Goal: Transaction & Acquisition: Purchase product/service

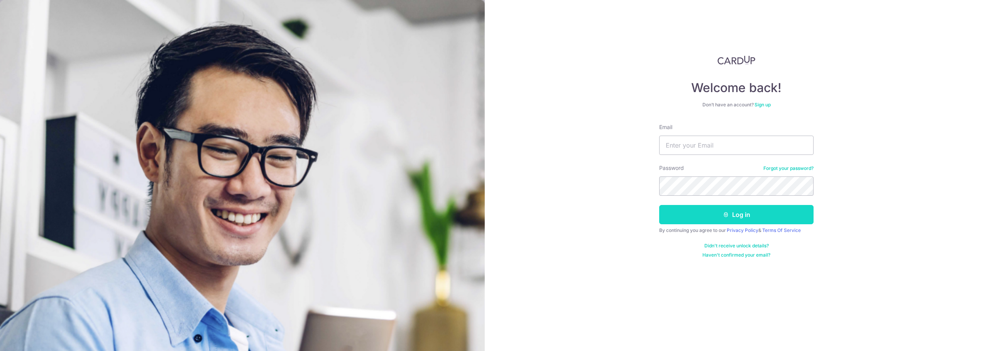
type input "[EMAIL_ADDRESS][DOMAIN_NAME]"
click at [719, 209] on button "Log in" at bounding box center [736, 214] width 154 height 19
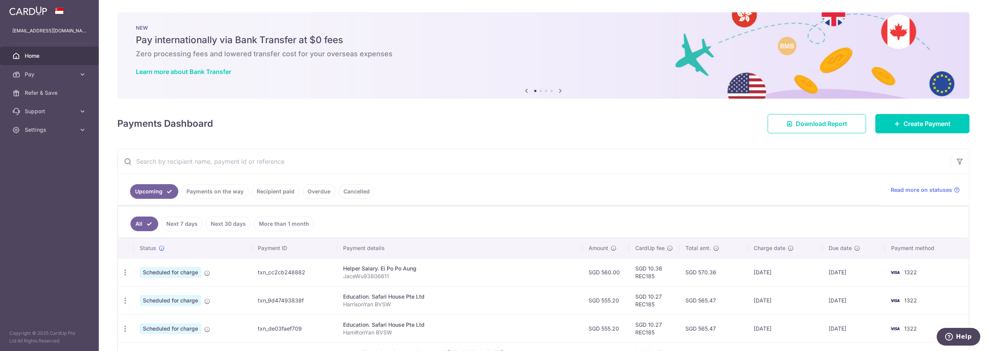
click at [237, 194] on link "Payments on the way" at bounding box center [214, 191] width 67 height 15
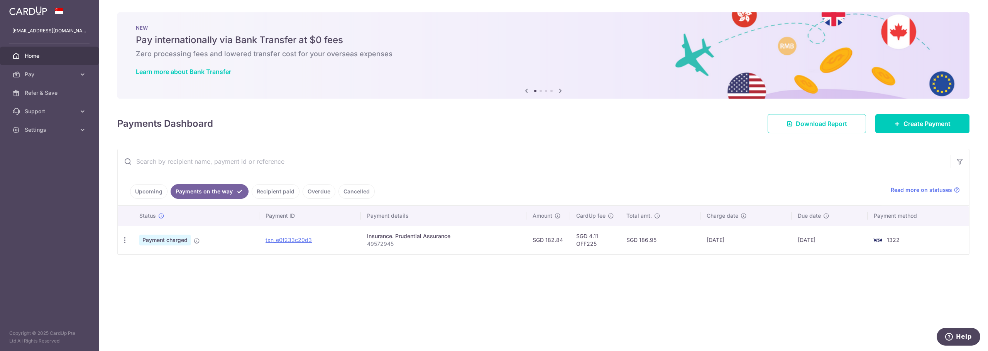
drag, startPoint x: 284, startPoint y: 196, endPoint x: 284, endPoint y: 192, distance: 4.6
click at [284, 192] on link "Recipient paid" at bounding box center [276, 191] width 48 height 15
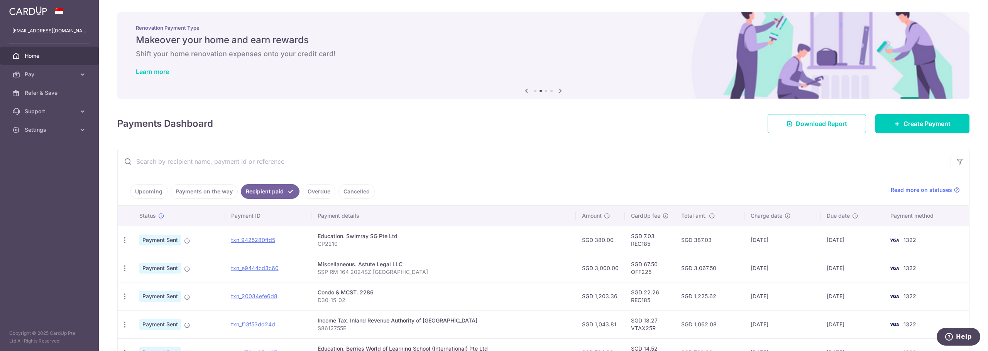
click at [141, 192] on link "Upcoming" at bounding box center [148, 191] width 37 height 15
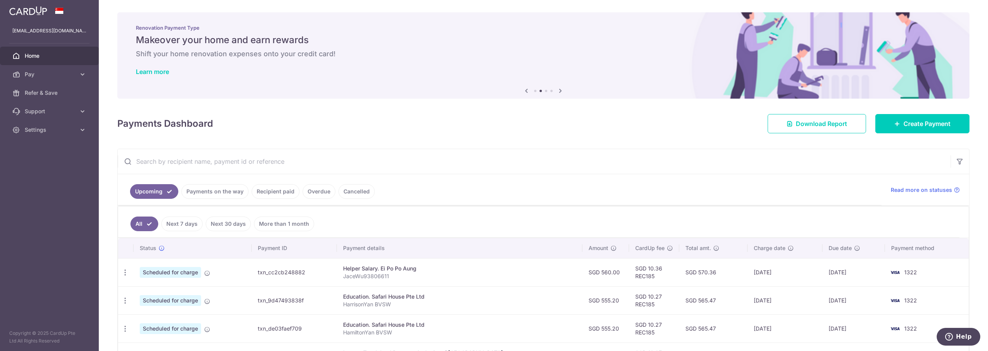
click at [196, 192] on link "Payments on the way" at bounding box center [214, 191] width 67 height 15
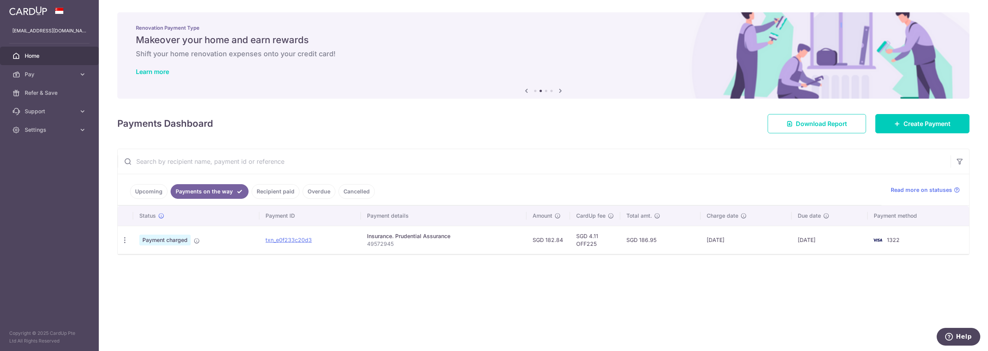
click at [155, 191] on link "Upcoming" at bounding box center [148, 191] width 37 height 15
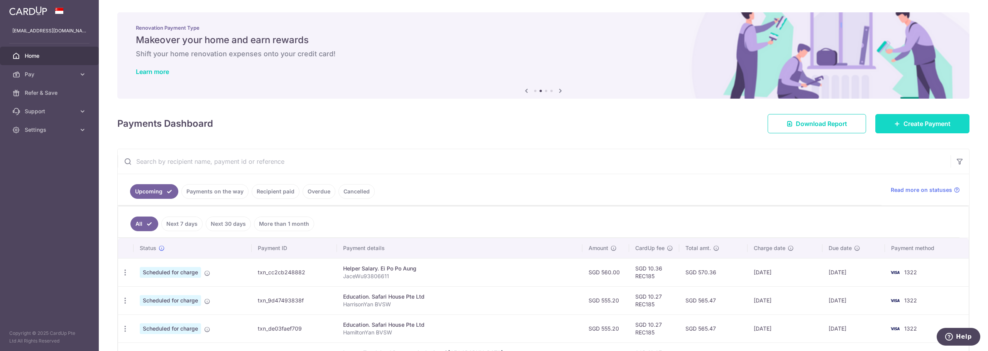
click at [894, 123] on icon at bounding box center [897, 124] width 6 height 6
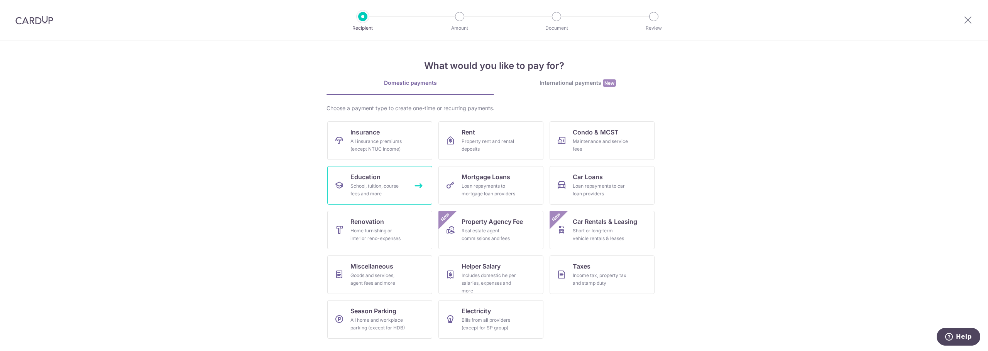
click at [405, 189] on div "School, tuition, course fees and more" at bounding box center [378, 189] width 56 height 15
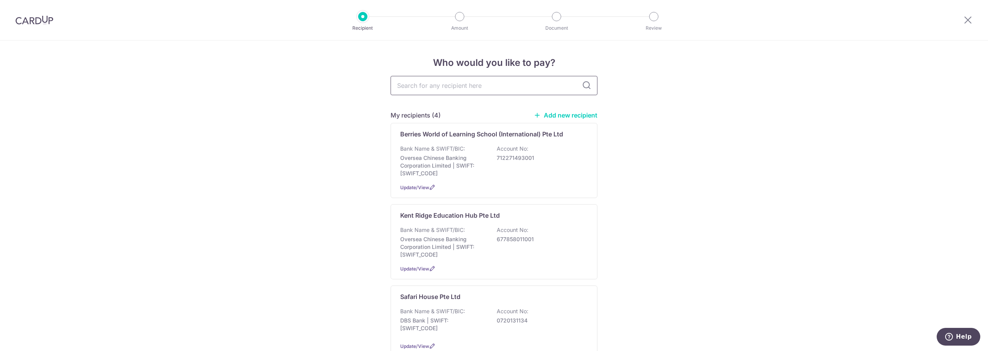
click at [445, 86] on input "text" at bounding box center [493, 85] width 207 height 19
type input "heguru"
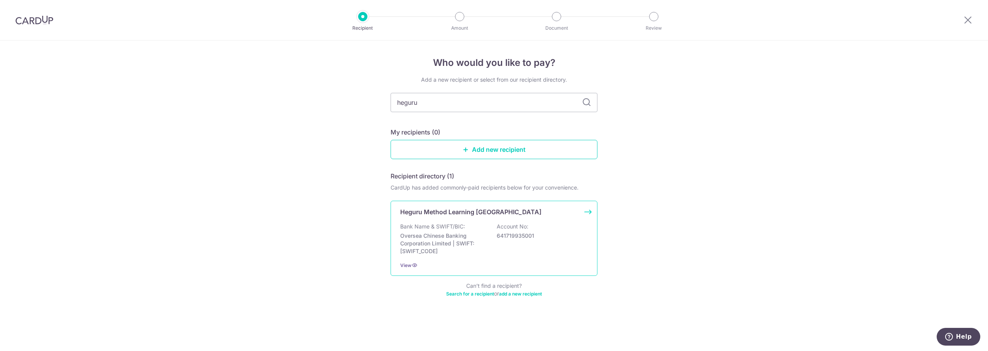
click at [467, 235] on p "Oversea Chinese Banking Corporation Limited | SWIFT: OCBCSGSGXXX" at bounding box center [443, 243] width 86 height 23
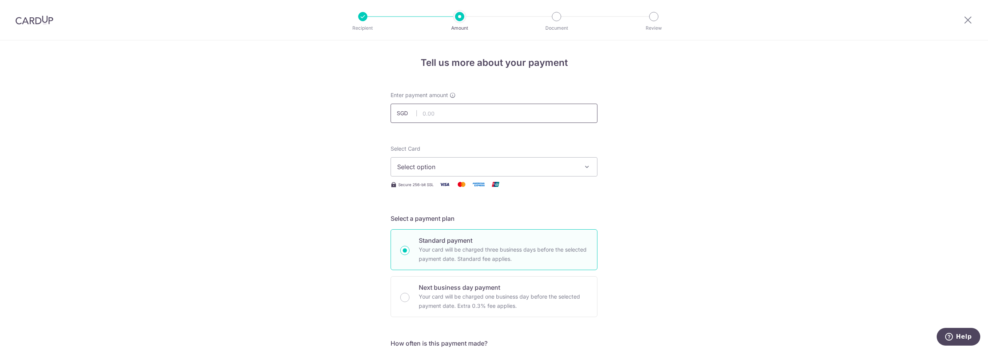
click at [437, 112] on input "text" at bounding box center [493, 113] width 207 height 19
type input "643.10"
click at [520, 169] on span "Select option" at bounding box center [487, 166] width 180 height 9
click at [505, 227] on link "**** 1322" at bounding box center [494, 222] width 206 height 19
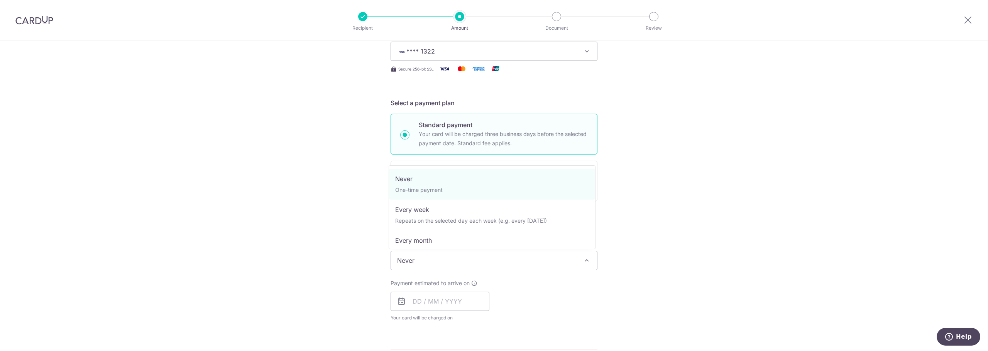
click at [412, 264] on span "Never" at bounding box center [494, 261] width 206 height 19
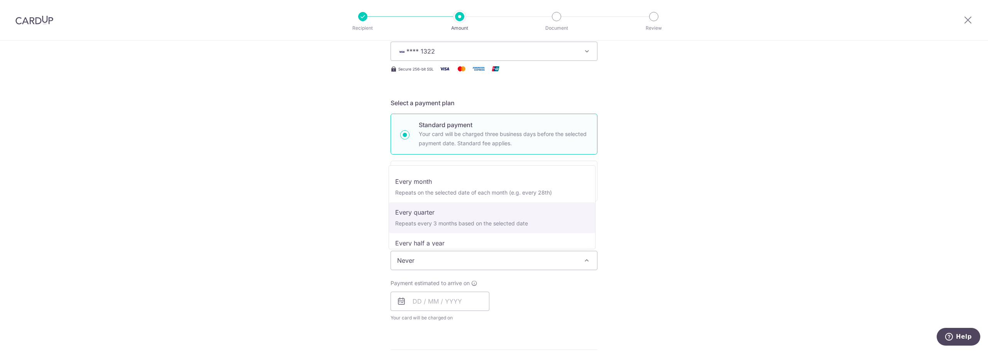
scroll to position [77, 0]
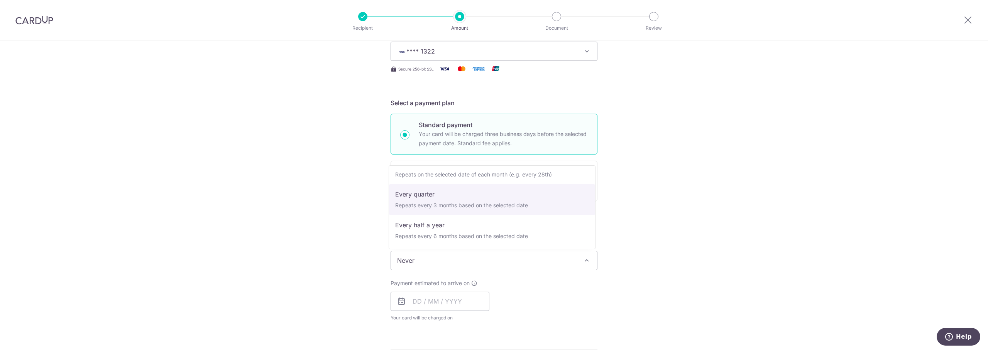
select select "4"
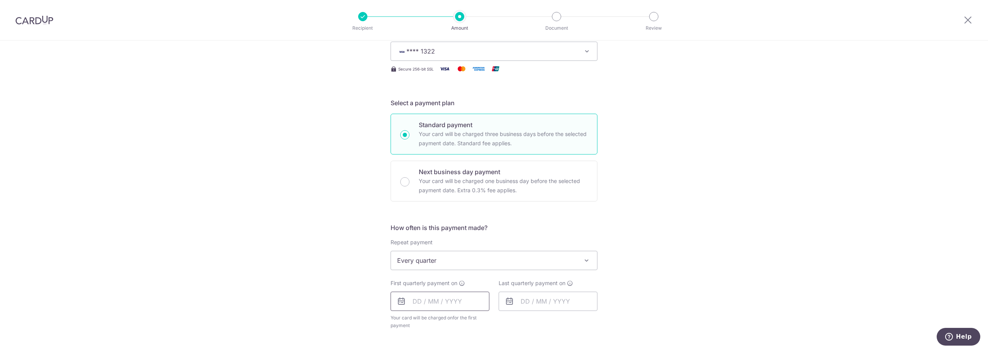
click at [449, 302] on input "text" at bounding box center [439, 301] width 99 height 19
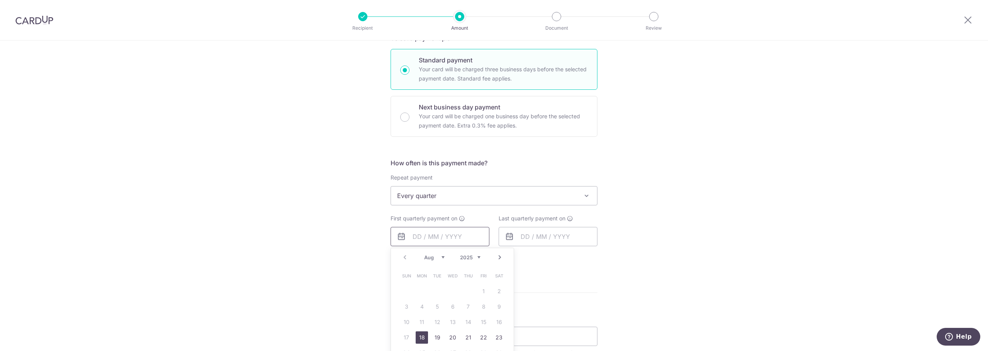
scroll to position [193, 0]
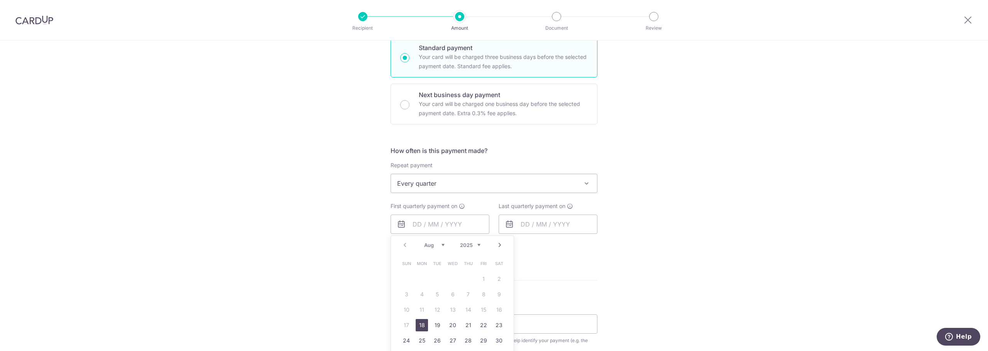
click at [417, 322] on link "18" at bounding box center [421, 325] width 12 height 12
type input "[DATE]"
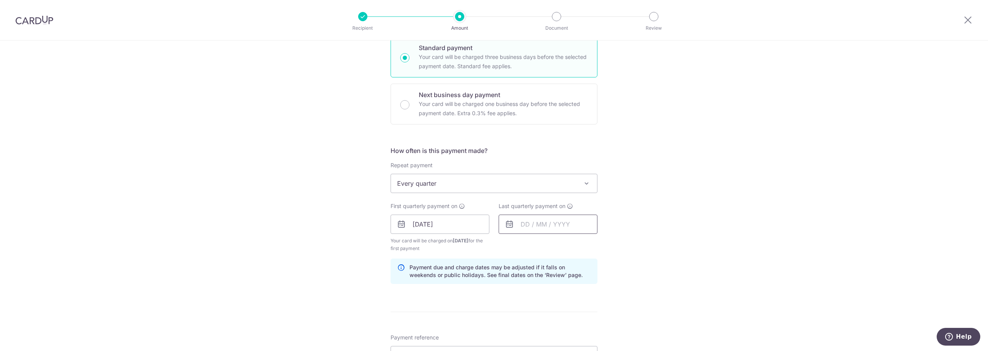
click at [572, 226] on input "text" at bounding box center [547, 224] width 99 height 19
click at [607, 276] on link "1" at bounding box center [607, 279] width 12 height 12
type input "01/08/2026"
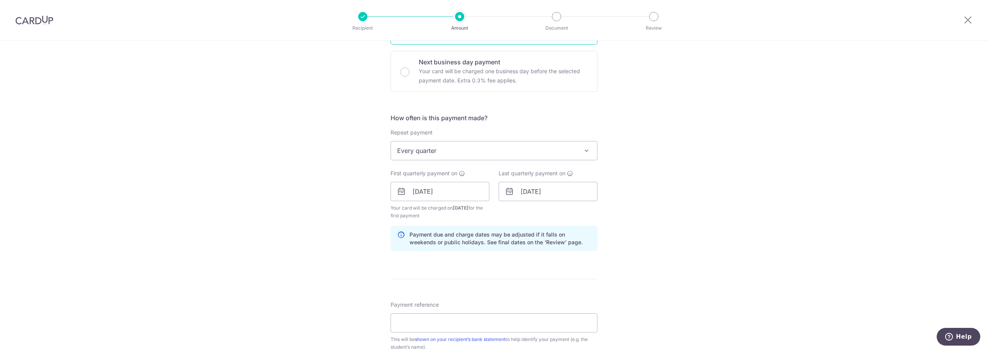
scroll to position [270, 0]
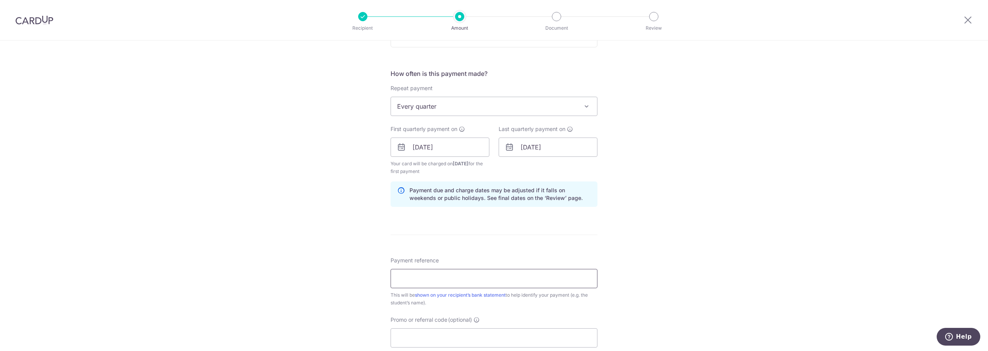
click at [429, 280] on input "Payment reference" at bounding box center [493, 278] width 207 height 19
click at [422, 279] on input "Hamilton 93806611" at bounding box center [493, 278] width 207 height 19
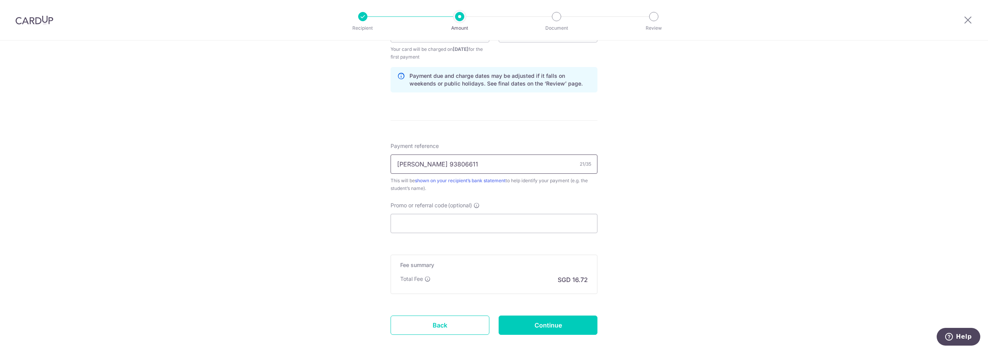
scroll to position [386, 0]
type input "[PERSON_NAME] 93806611"
click at [477, 217] on input "Promo or referral code (optional)" at bounding box center [493, 222] width 207 height 19
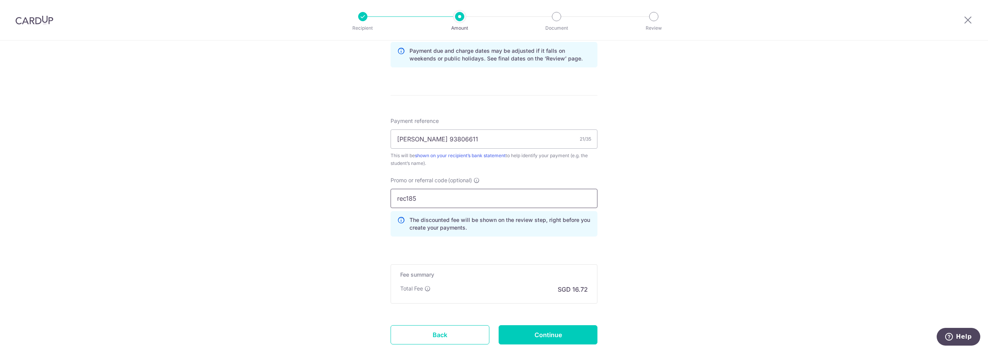
scroll to position [461, 0]
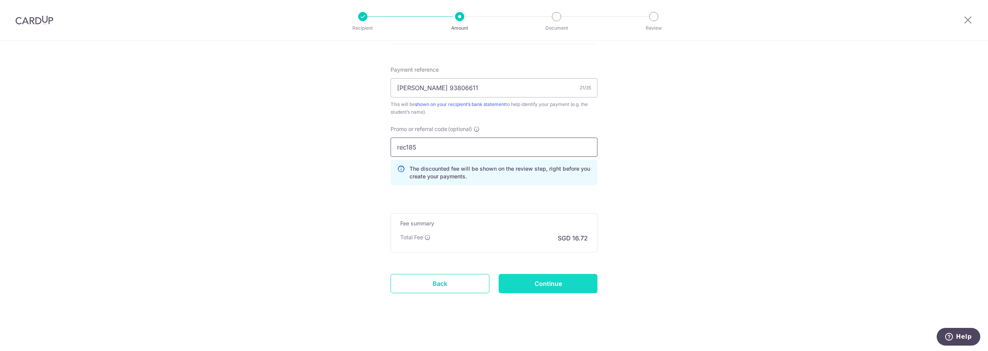
type input "rec185"
click at [561, 291] on input "Continue" at bounding box center [547, 283] width 99 height 19
type input "Create Schedule"
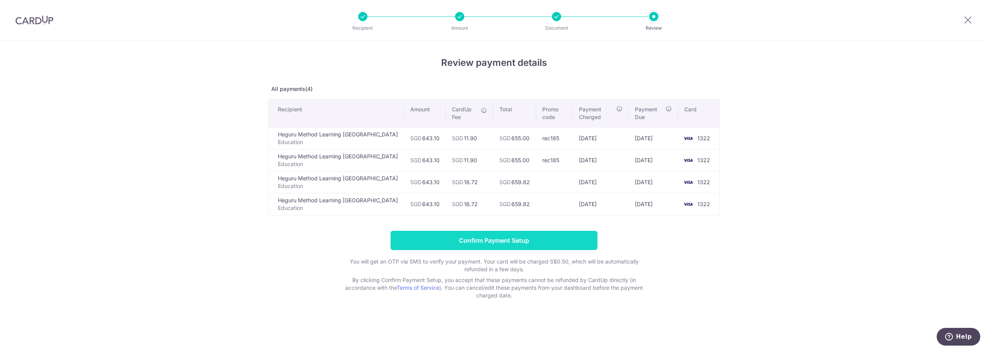
click at [498, 243] on input "Confirm Payment Setup" at bounding box center [493, 240] width 207 height 19
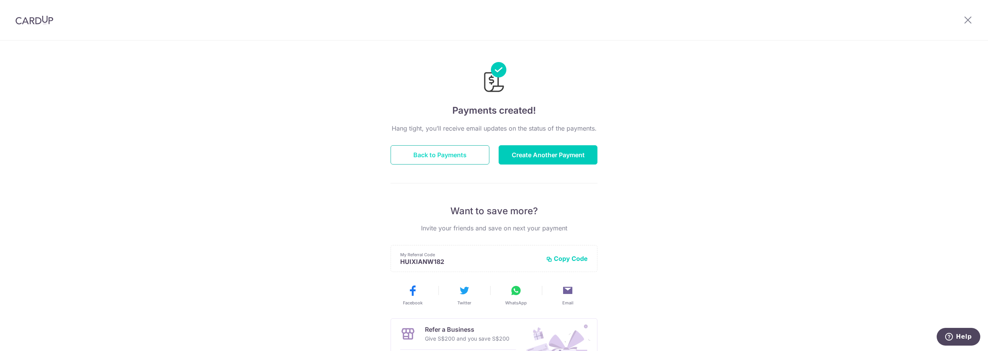
click at [449, 160] on button "Back to Payments" at bounding box center [439, 154] width 99 height 19
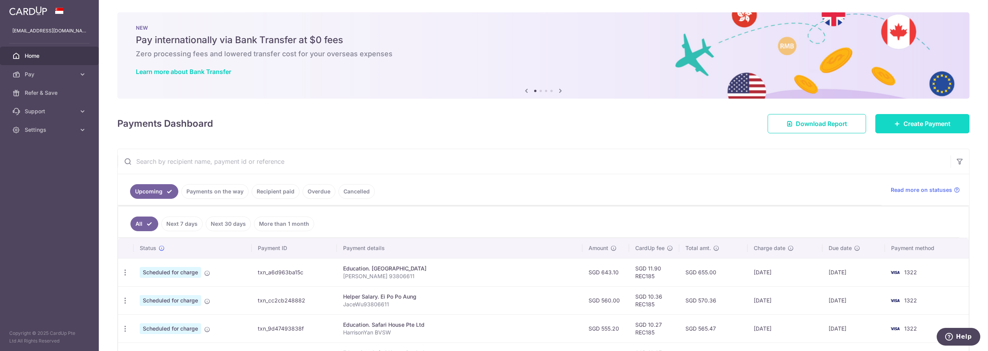
click at [915, 124] on span "Create Payment" at bounding box center [926, 123] width 47 height 9
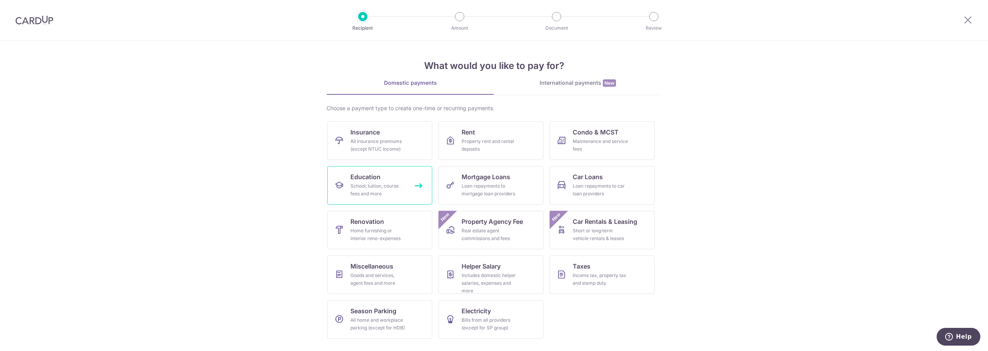
drag, startPoint x: 373, startPoint y: 189, endPoint x: 376, endPoint y: 182, distance: 7.5
click at [376, 182] on link "Education School, tuition, course fees and more" at bounding box center [379, 185] width 105 height 39
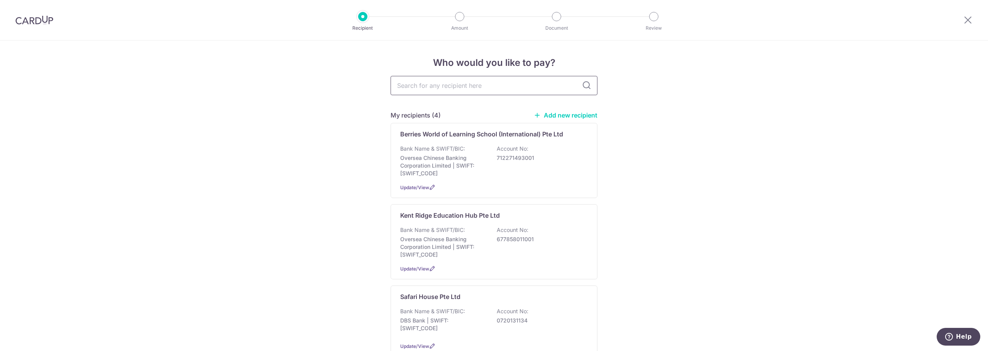
click at [507, 81] on input "text" at bounding box center [493, 85] width 207 height 19
type input "heguru"
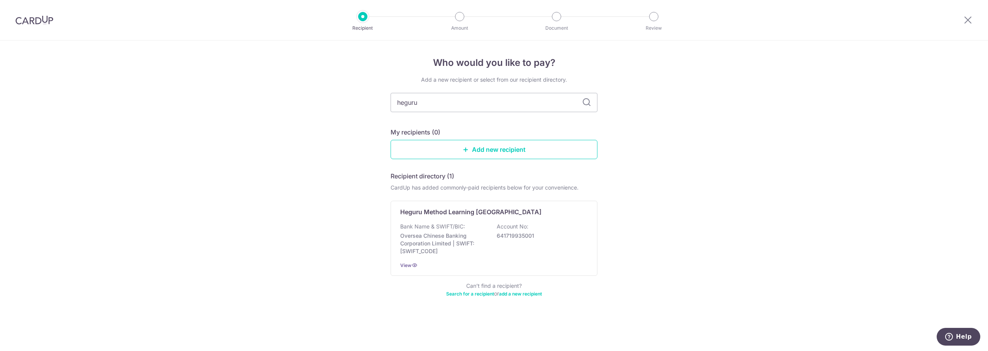
click at [794, 129] on div "Who would you like to pay? Add a new recipient or select from our recipient dir…" at bounding box center [494, 196] width 988 height 311
click at [966, 24] on icon at bounding box center [967, 20] width 9 height 10
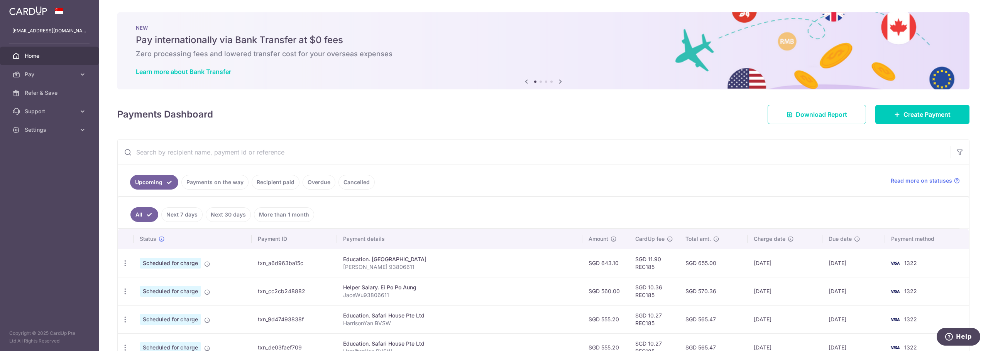
click at [225, 154] on input "text" at bounding box center [534, 152] width 833 height 25
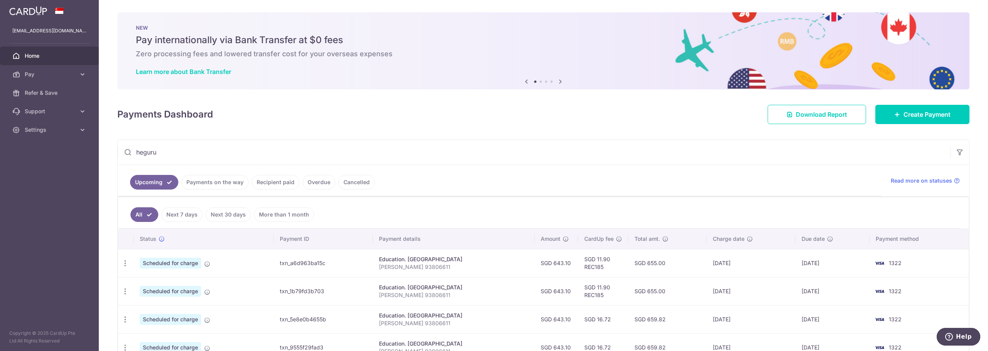
type input "heguru"
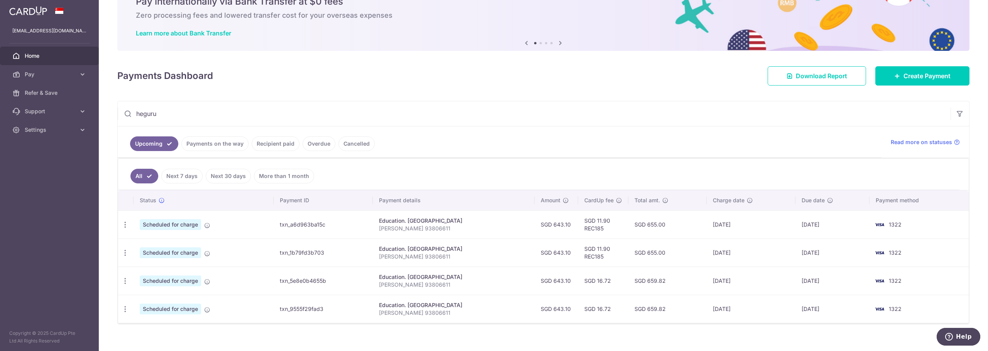
scroll to position [48, 0]
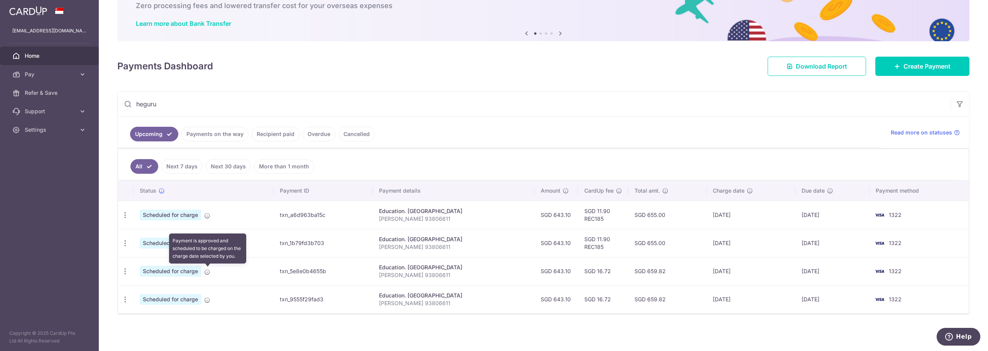
click at [206, 272] on icon at bounding box center [207, 272] width 6 height 6
click at [207, 269] on icon at bounding box center [207, 272] width 6 height 6
